Goal: Information Seeking & Learning: Learn about a topic

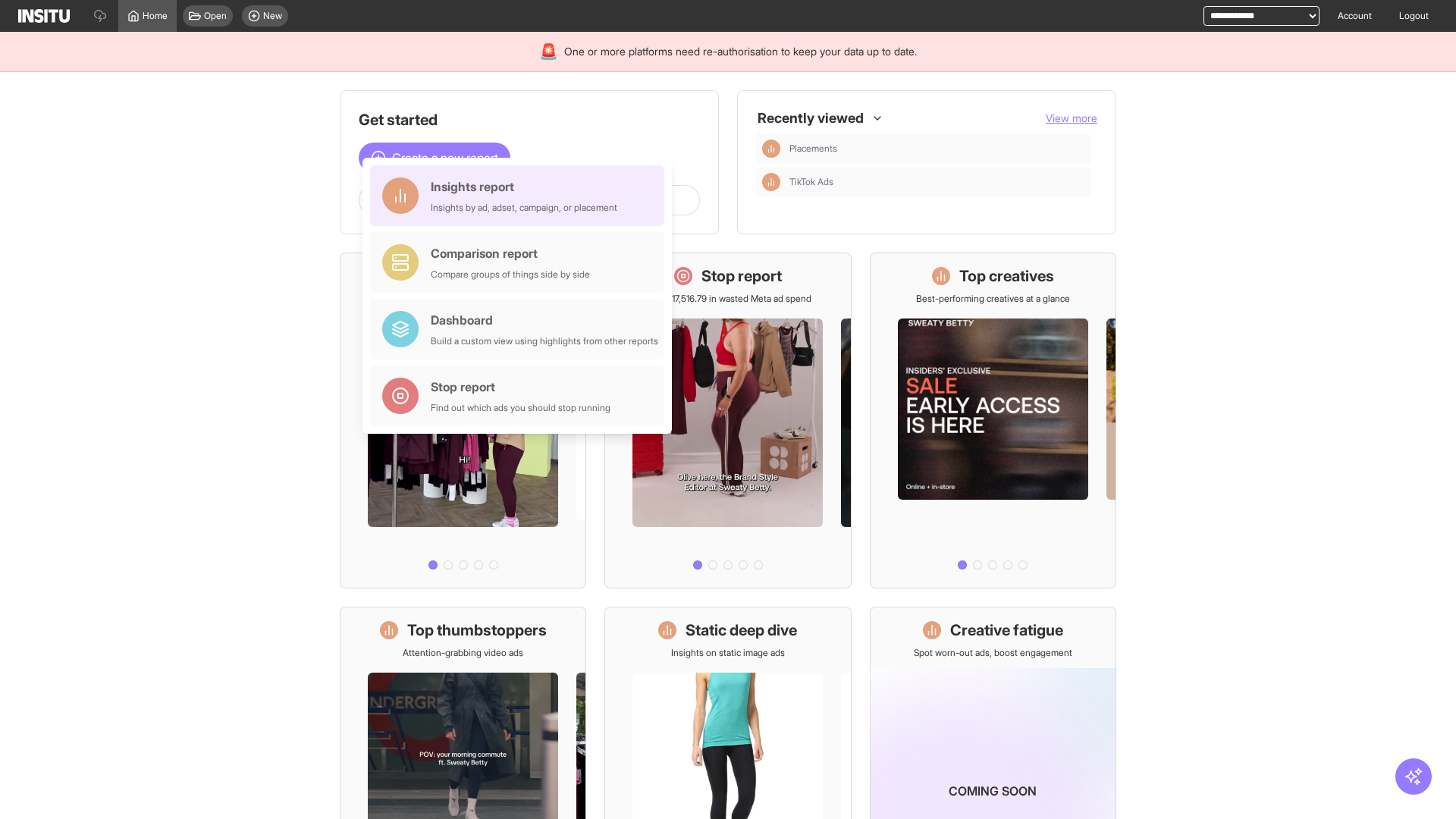
click at [520, 196] on div "Insights report Insights by ad, adset, campaign, or placement" at bounding box center [524, 195] width 186 height 36
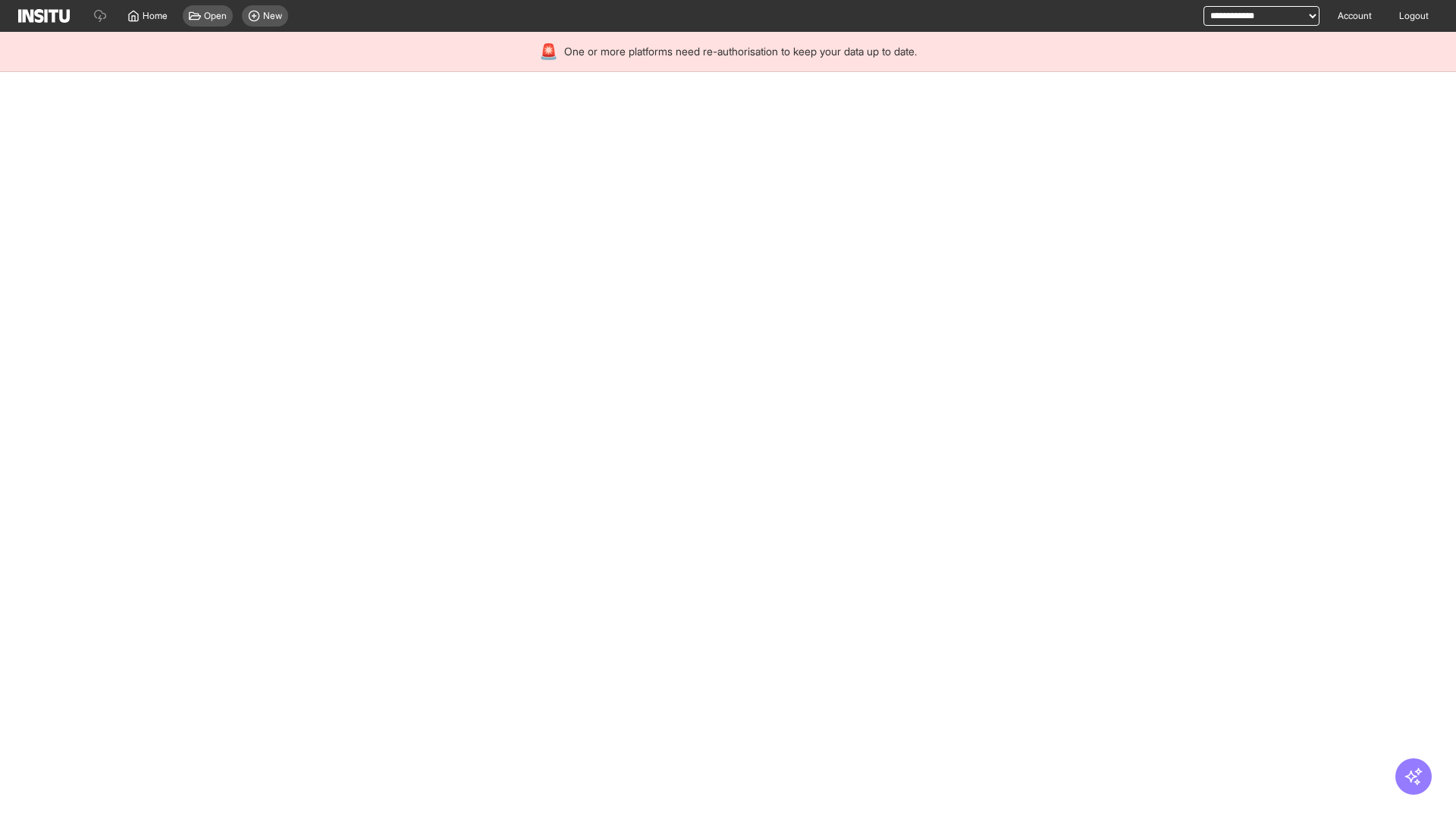
select select "**"
